Goal: Communication & Community: Ask a question

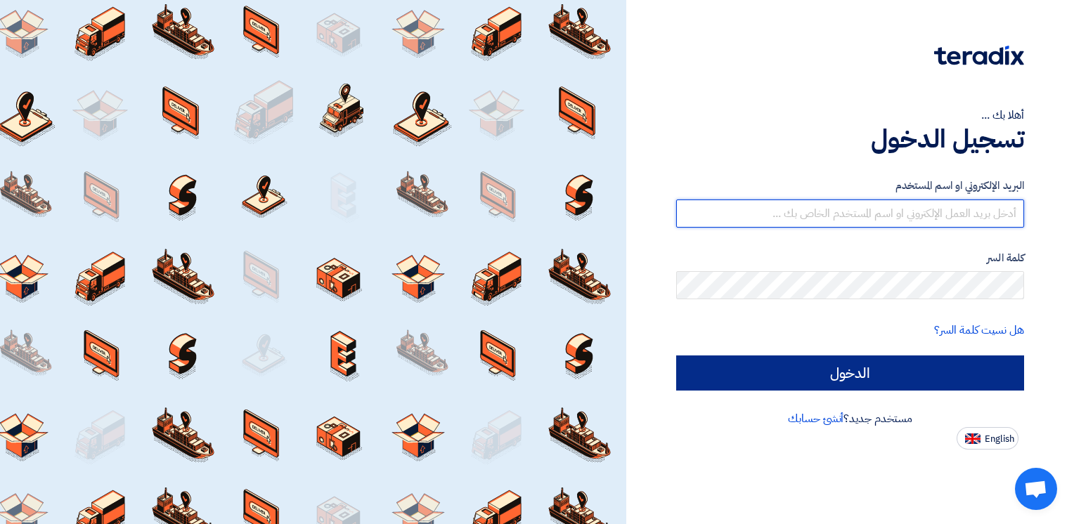
type input "[EMAIL_ADDRESS][DOMAIN_NAME]"
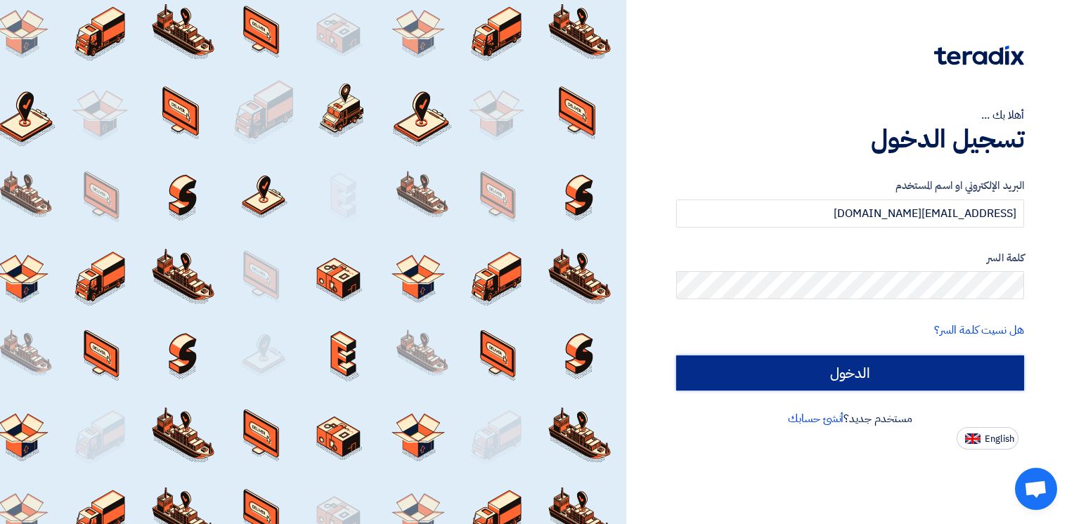
click at [833, 361] on input "الدخول" at bounding box center [850, 373] width 348 height 35
type input "Sign in"
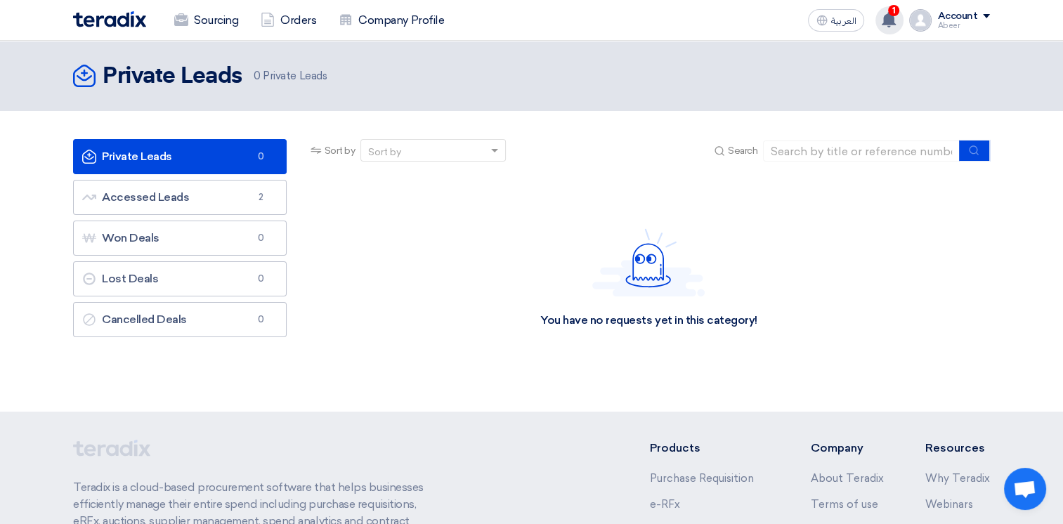
click at [893, 15] on span "1" at bounding box center [893, 10] width 11 height 11
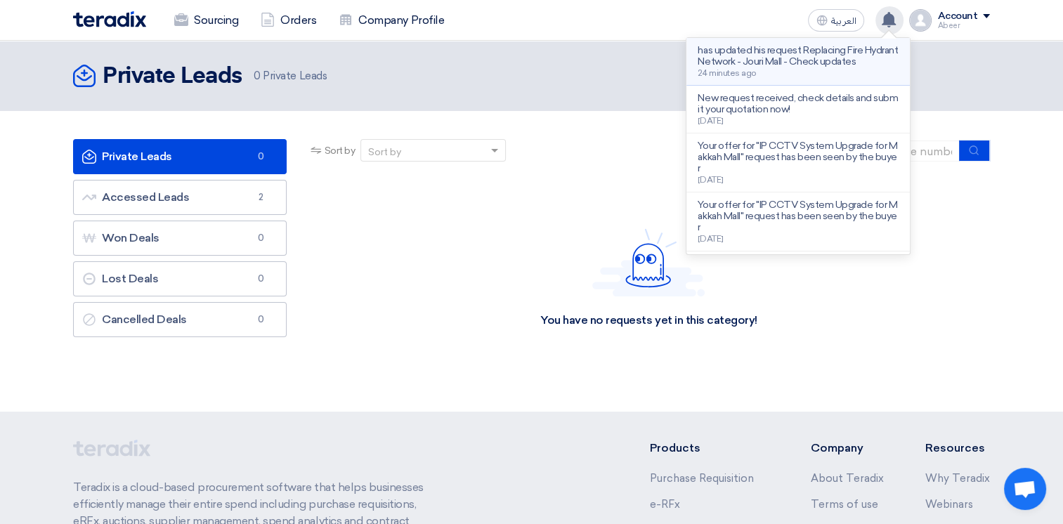
click at [828, 49] on p "has updated his request Replacing Fire Hydrant Network - Jouri Mall - Check upd…" at bounding box center [798, 56] width 201 height 22
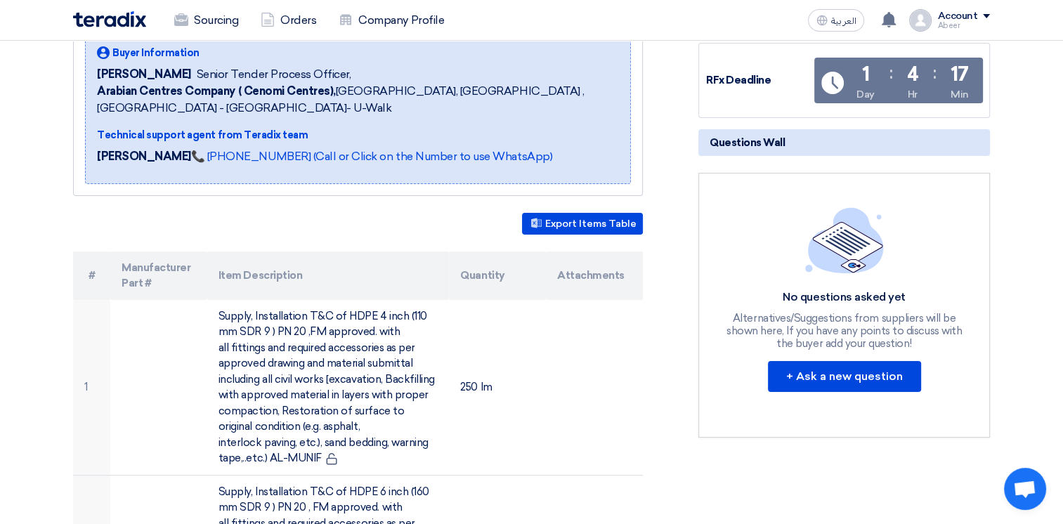
scroll to position [235, 0]
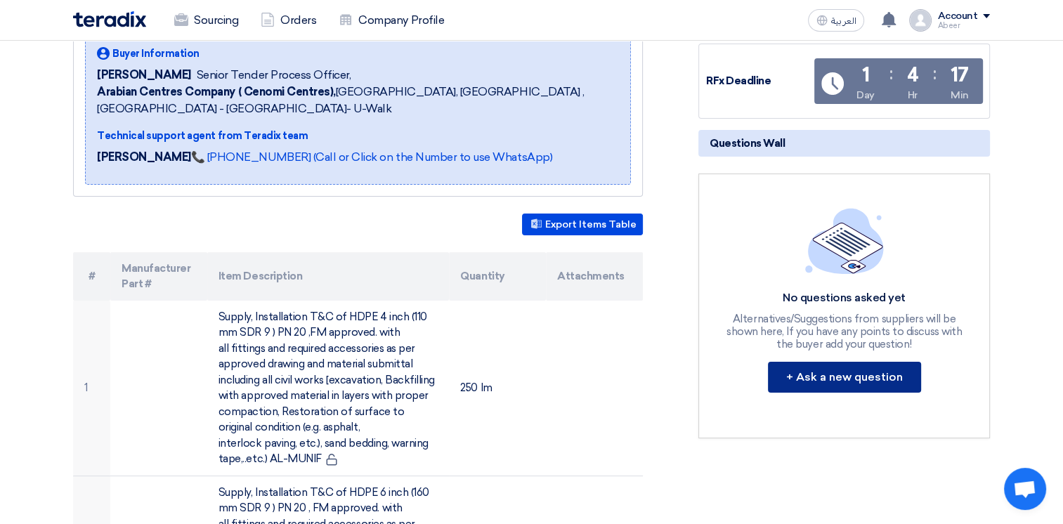
click at [852, 367] on button "+ Ask a new question" at bounding box center [844, 377] width 153 height 31
click at [871, 381] on button "+ Ask a new question" at bounding box center [844, 377] width 153 height 31
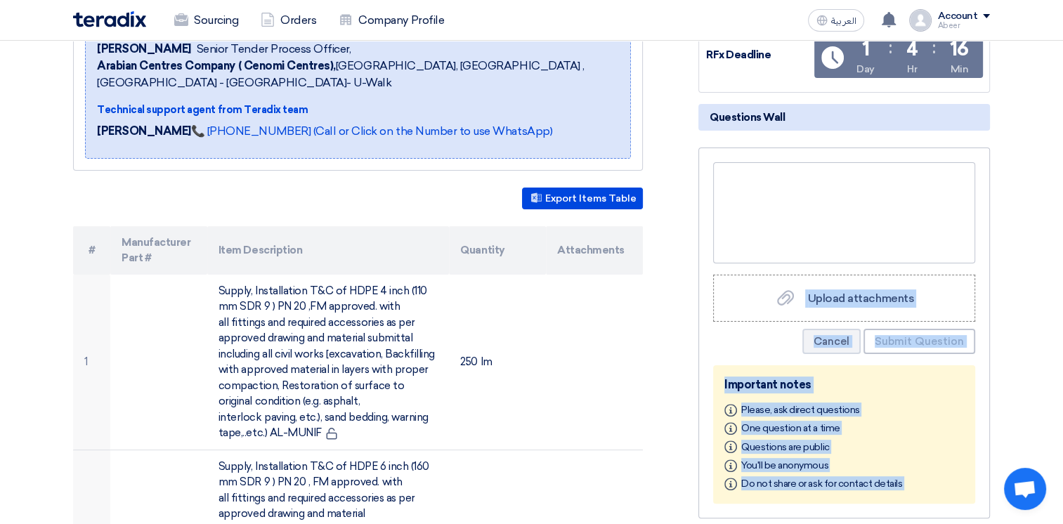
scroll to position [253, 0]
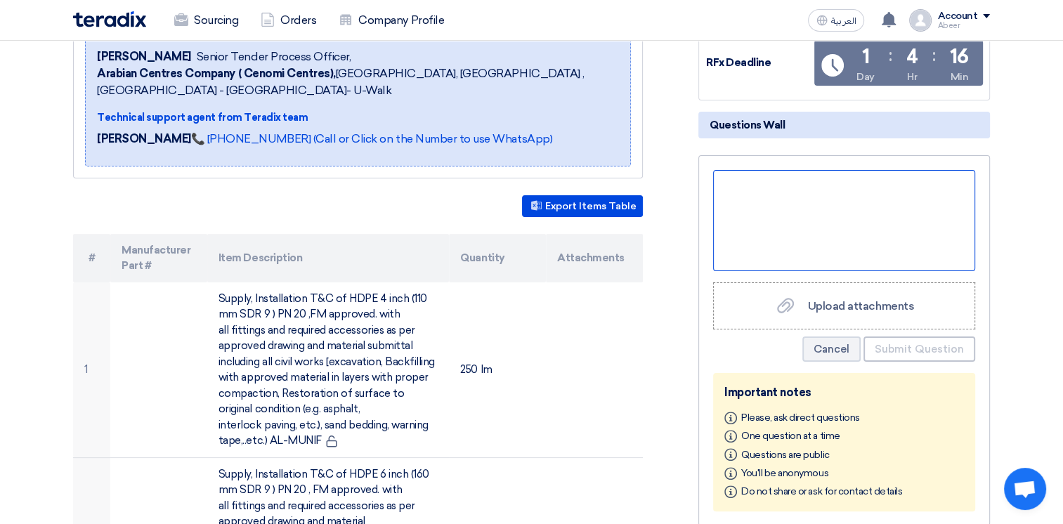
click at [748, 183] on div at bounding box center [844, 220] width 262 height 101
click at [840, 200] on div "Good" at bounding box center [844, 220] width 262 height 101
click at [802, 176] on div "Good" at bounding box center [844, 220] width 262 height 101
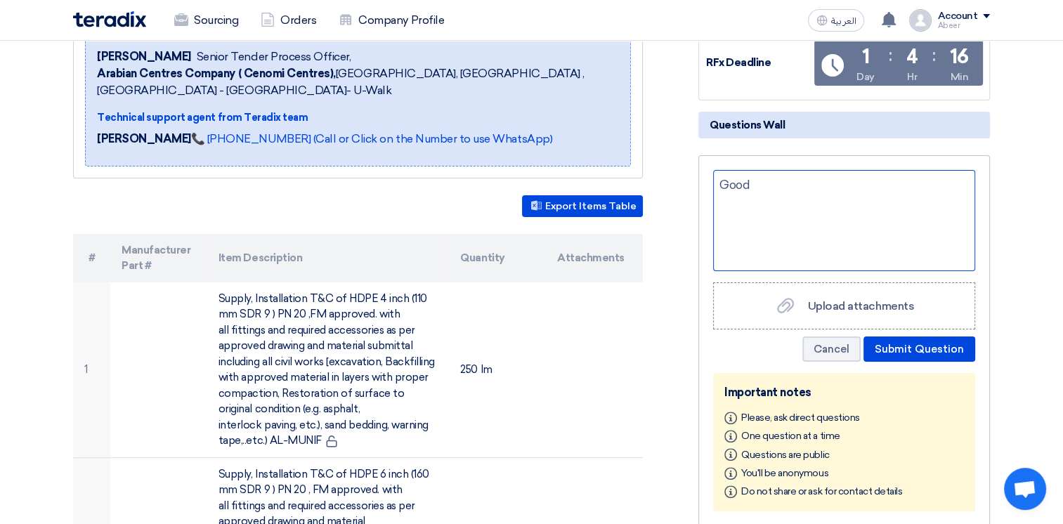
click at [799, 188] on div "Good" at bounding box center [844, 220] width 262 height 101
click at [795, 185] on div "Good" at bounding box center [844, 220] width 262 height 101
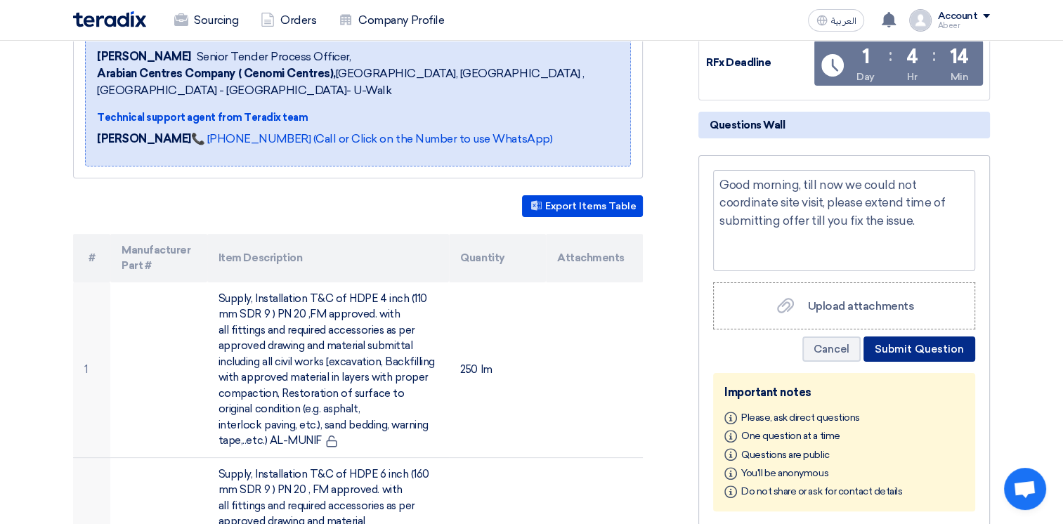
click at [919, 350] on button "Submit Question" at bounding box center [920, 349] width 112 height 25
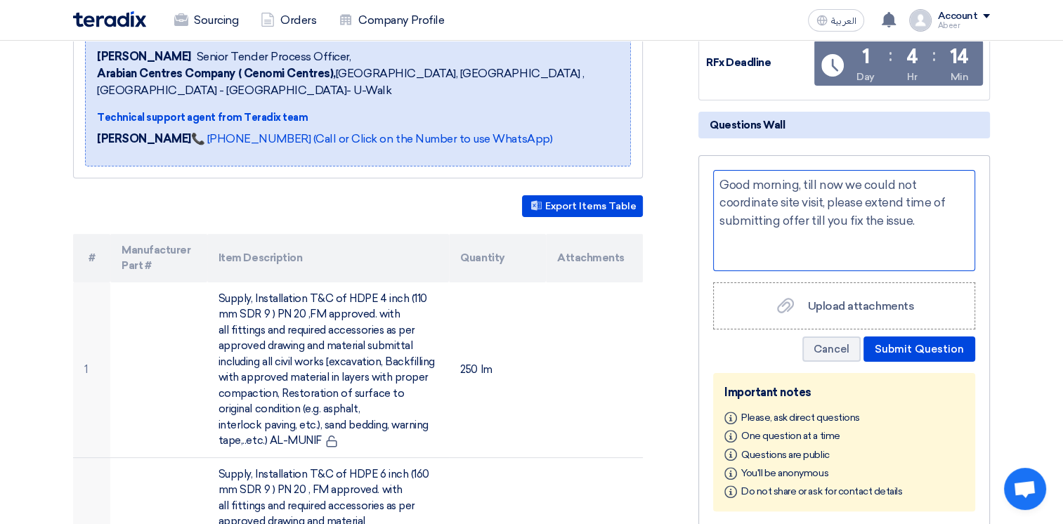
click at [927, 215] on div "Good morning, till now we could not coordinate site visit, please extend time o…" at bounding box center [844, 220] width 262 height 101
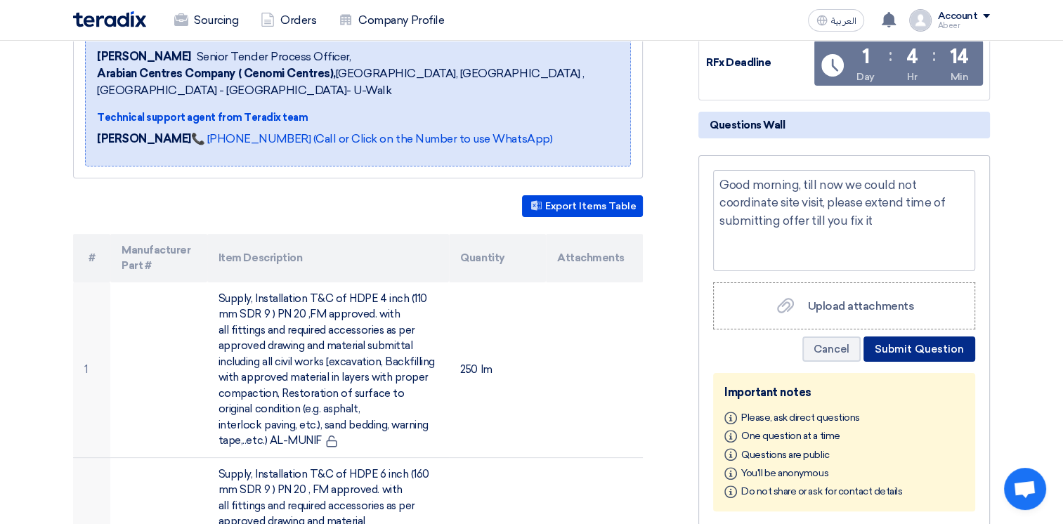
click at [949, 340] on button "Submit Question" at bounding box center [920, 349] width 112 height 25
click at [938, 350] on button "Submit Question" at bounding box center [920, 349] width 112 height 25
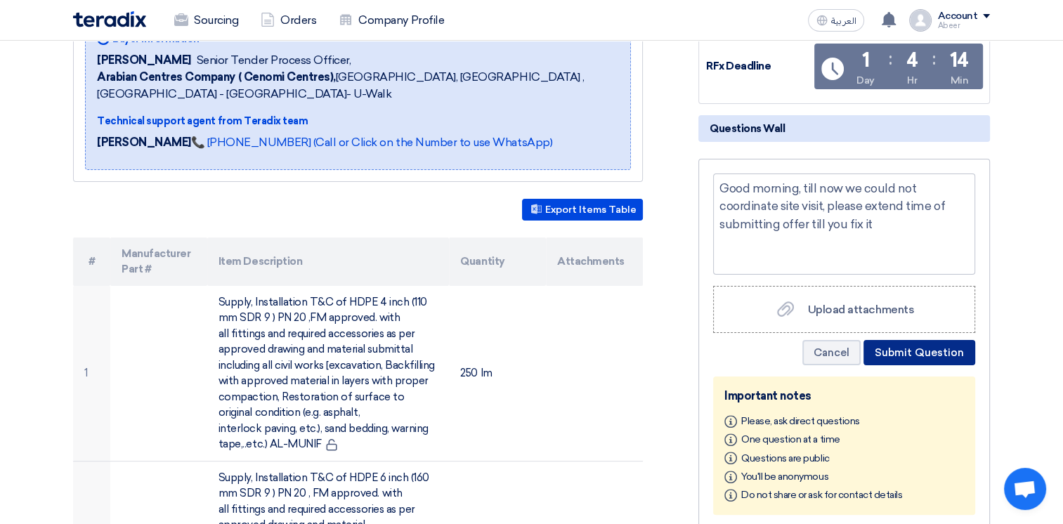
scroll to position [252, 0]
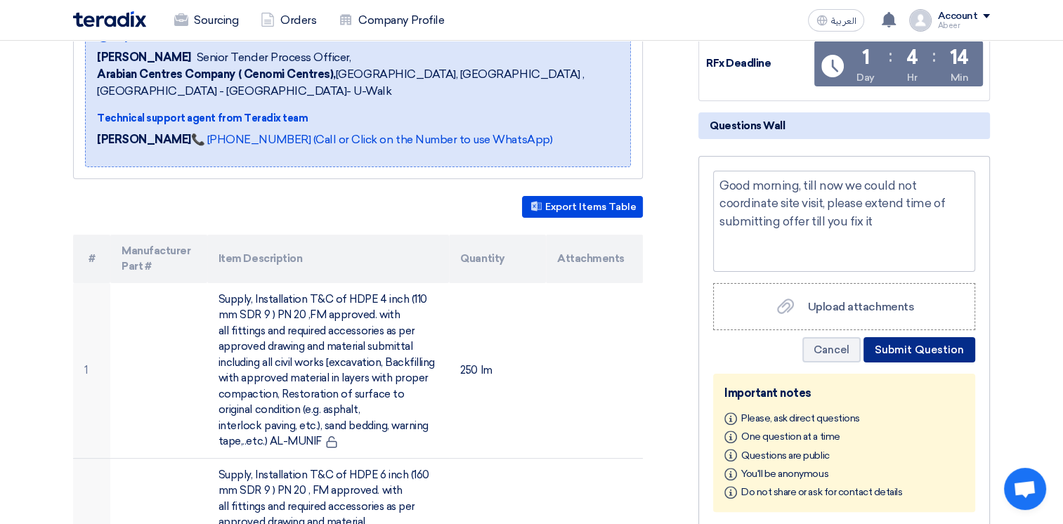
click at [922, 347] on button "Submit Question" at bounding box center [920, 349] width 112 height 25
click at [909, 346] on button "Submit Question" at bounding box center [920, 349] width 112 height 25
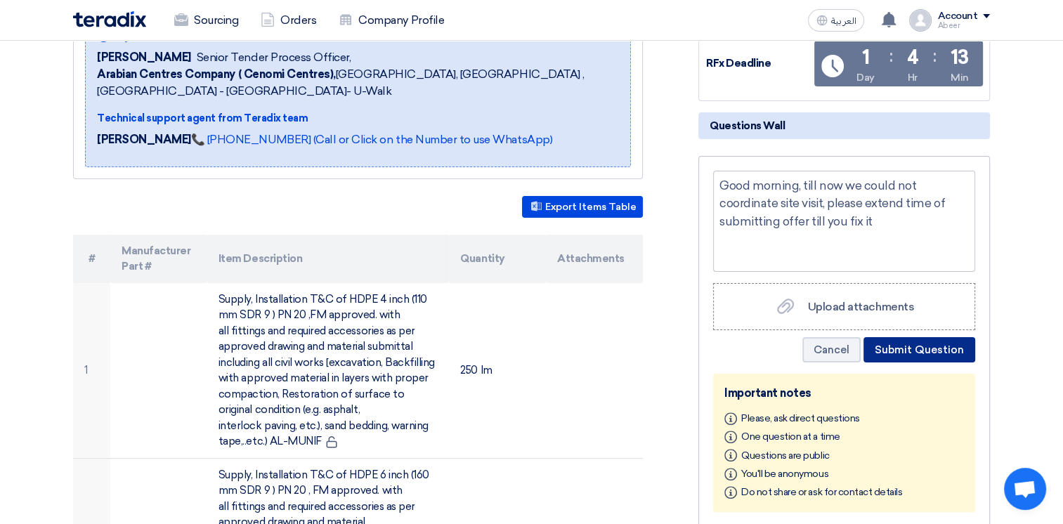
click at [909, 346] on button "Submit Question" at bounding box center [920, 349] width 112 height 25
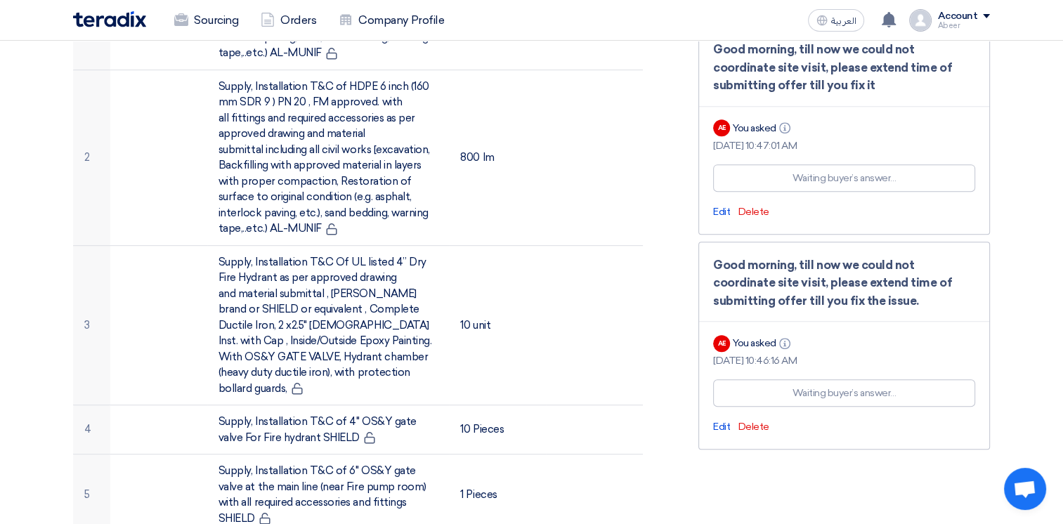
scroll to position [0, 0]
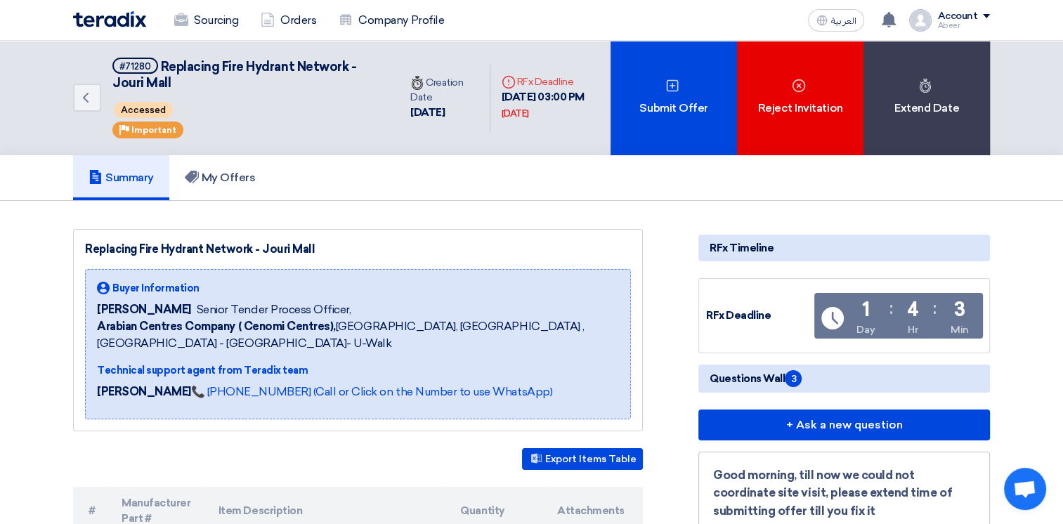
click at [760, 378] on span "Questions Wall 3" at bounding box center [756, 378] width 92 height 17
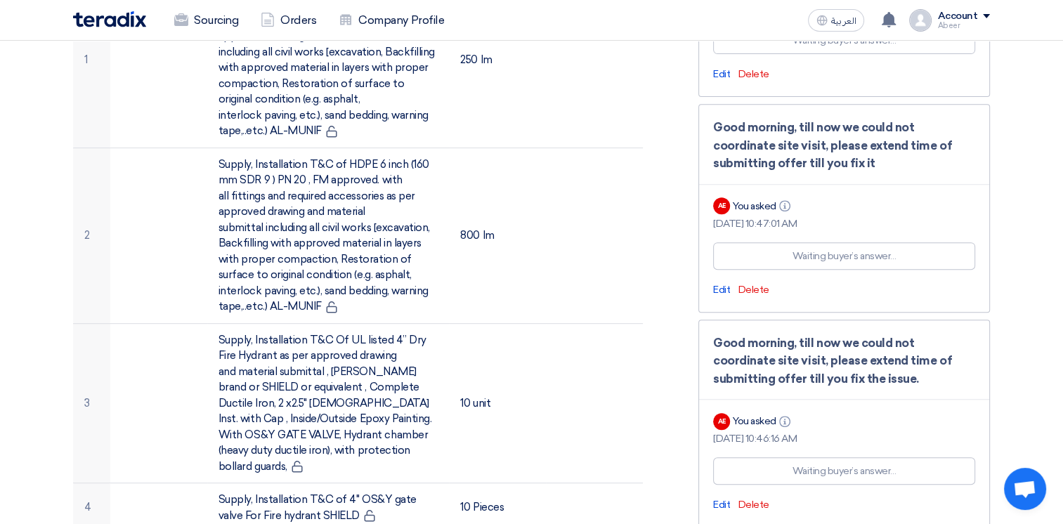
scroll to position [580, 0]
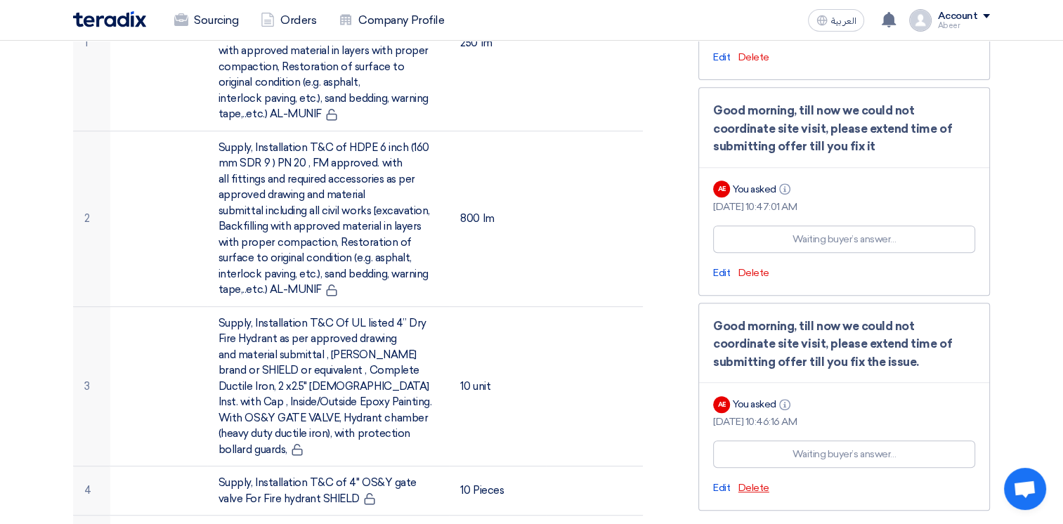
click at [749, 484] on span "Delete" at bounding box center [753, 488] width 31 height 12
drag, startPoint x: 749, startPoint y: 484, endPoint x: 758, endPoint y: 482, distance: 9.4
click at [758, 482] on span "Delete" at bounding box center [753, 488] width 31 height 12
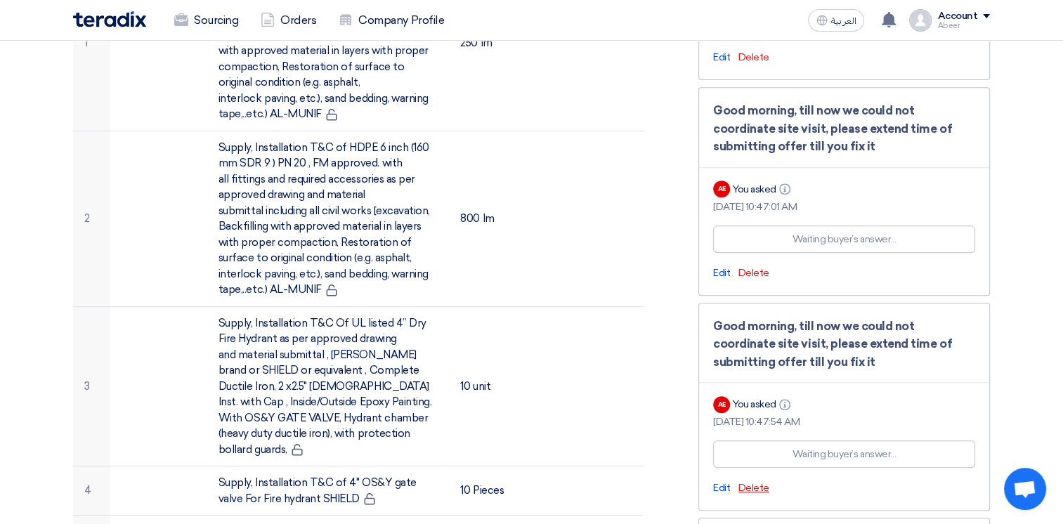
click at [753, 483] on span "Delete" at bounding box center [753, 488] width 31 height 12
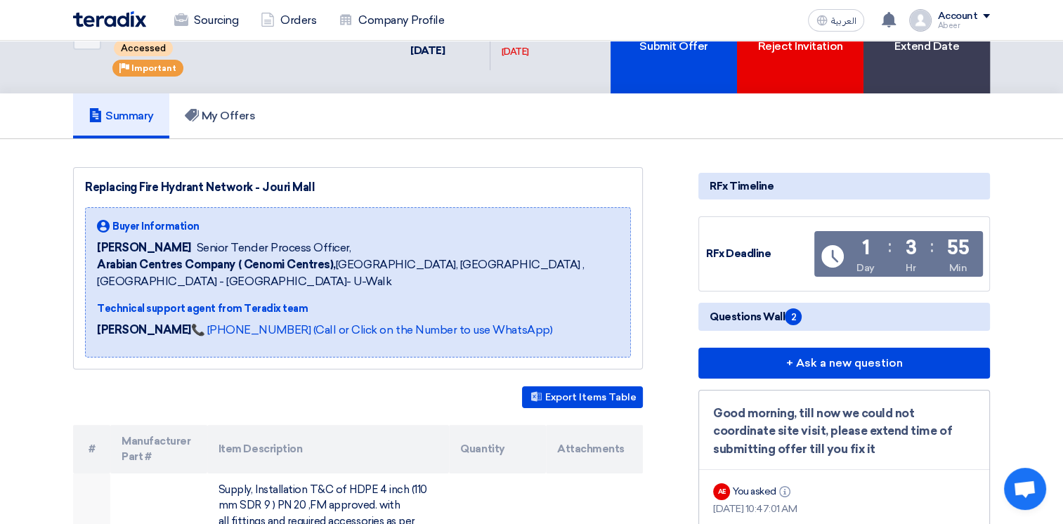
scroll to position [0, 0]
